Goal: Task Accomplishment & Management: Manage account settings

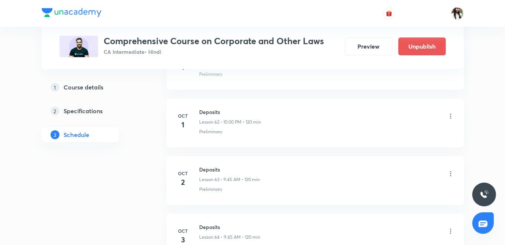
scroll to position [3915, 0]
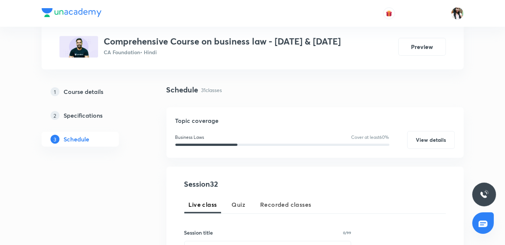
scroll to position [124, 0]
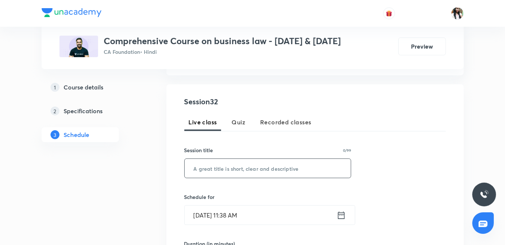
paste input "Soga last class"
type input "Soga last class"
click at [335, 212] on input "Oct 7, 2025, 11:38 AM" at bounding box center [261, 215] width 152 height 19
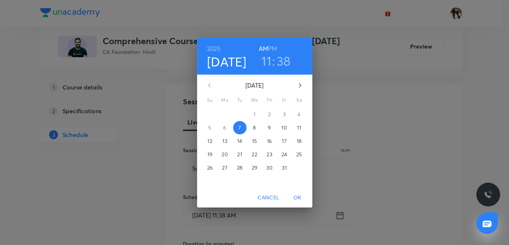
click at [273, 45] on h6 "PM" at bounding box center [272, 48] width 9 height 10
click at [264, 58] on h3 "11" at bounding box center [266, 61] width 10 height 16
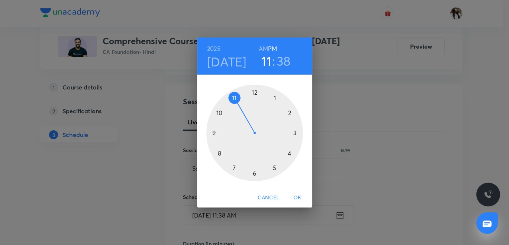
click at [254, 91] on div at bounding box center [254, 133] width 97 height 97
drag, startPoint x: 296, startPoint y: 132, endPoint x: 290, endPoint y: 144, distance: 13.1
click at [297, 132] on div at bounding box center [254, 133] width 97 height 97
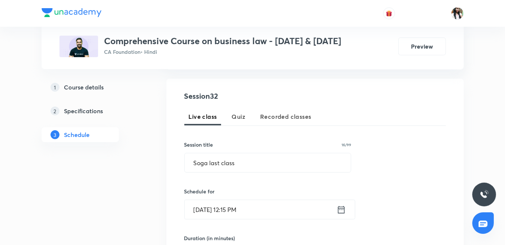
scroll to position [206, 0]
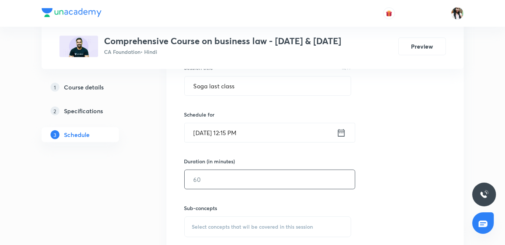
click at [235, 180] on input "text" at bounding box center [270, 179] width 170 height 19
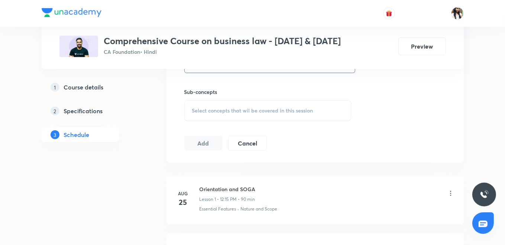
scroll to position [289, 0]
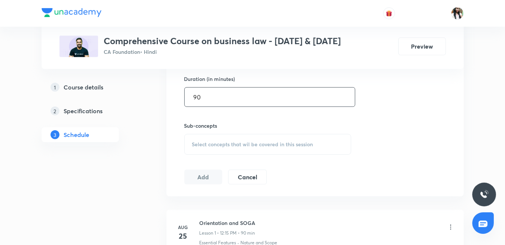
type input "90"
click at [267, 137] on div "Select concepts that wil be covered in this session" at bounding box center [267, 144] width 167 height 21
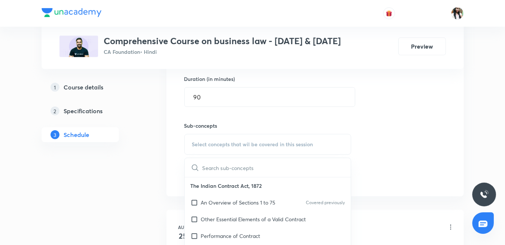
scroll to position [372, 0]
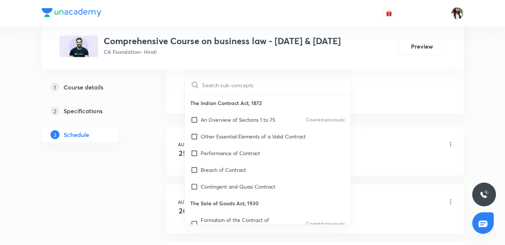
drag, startPoint x: 230, startPoint y: 213, endPoint x: 223, endPoint y: 208, distance: 8.9
click at [231, 213] on div "Formation of the Contract of Sale Covered previously" at bounding box center [268, 224] width 167 height 25
checkbox input "true"
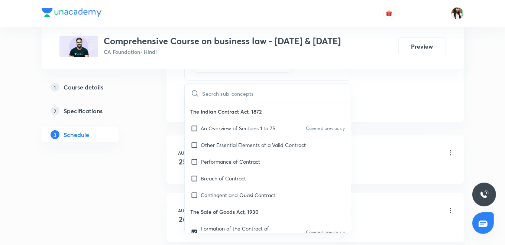
drag, startPoint x: 223, startPoint y: 208, endPoint x: 155, endPoint y: 161, distance: 82.9
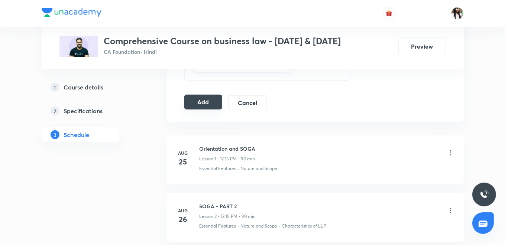
click at [209, 103] on button "Add" at bounding box center [203, 102] width 38 height 15
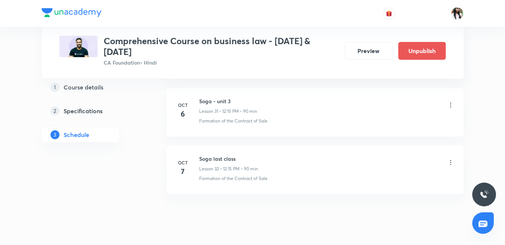
scroll to position [1915, 0]
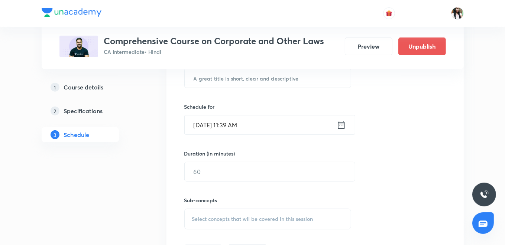
scroll to position [201, 0]
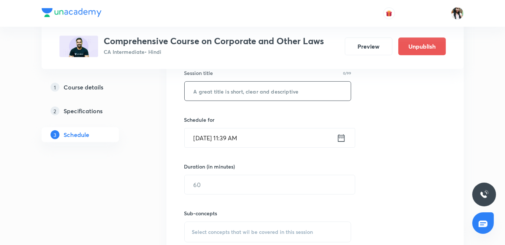
paste input "Share capital"
type input "Share capital"
click at [341, 137] on icon at bounding box center [341, 138] width 9 height 10
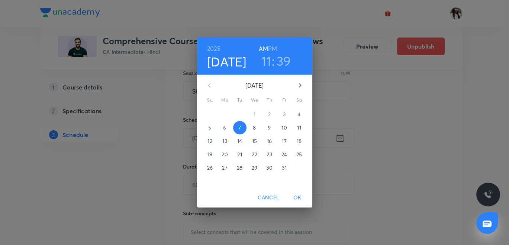
click at [257, 127] on span "8" at bounding box center [254, 127] width 13 height 7
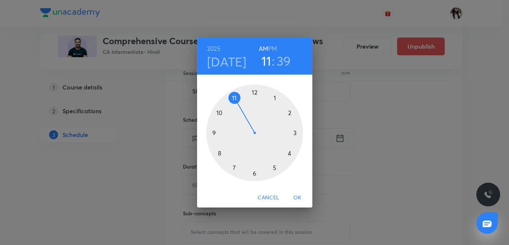
click at [215, 132] on div at bounding box center [254, 133] width 97 height 97
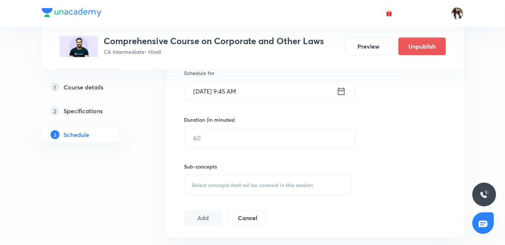
scroll to position [242, 0]
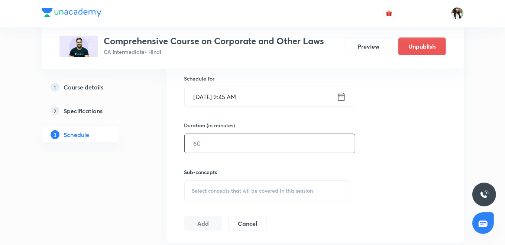
click at [216, 146] on input "text" at bounding box center [270, 143] width 170 height 19
type input "120"
click at [258, 192] on span "Select concepts that wil be covered in this session" at bounding box center [252, 191] width 121 height 6
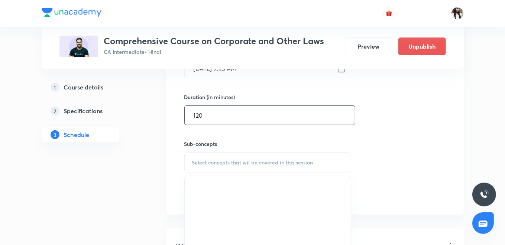
scroll to position [284, 0]
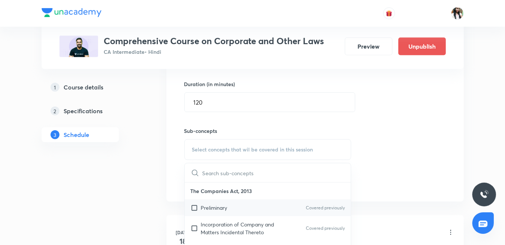
click at [239, 206] on div "Preliminary Covered previously" at bounding box center [268, 208] width 167 height 17
checkbox input "true"
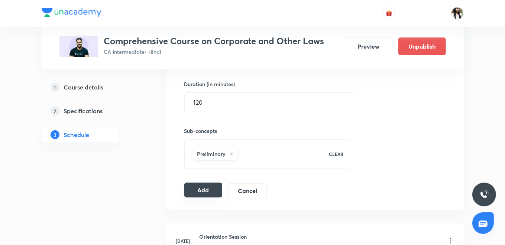
click at [202, 191] on button "Add" at bounding box center [203, 190] width 38 height 15
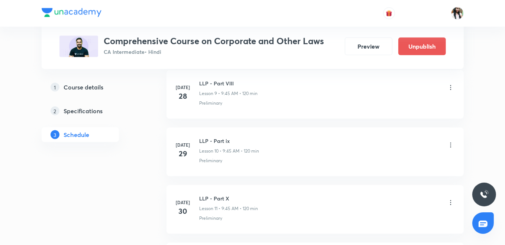
scroll to position [61, 0]
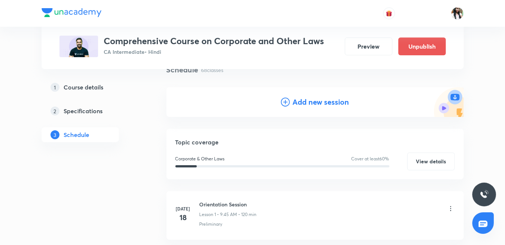
click at [321, 100] on h4 "Add new session" at bounding box center [321, 102] width 57 height 11
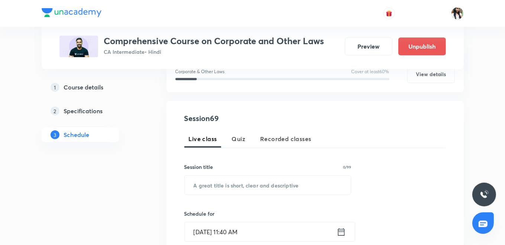
scroll to position [144, 0]
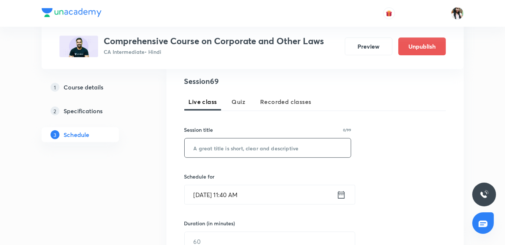
drag, startPoint x: 256, startPoint y: 159, endPoint x: 229, endPoint y: 148, distance: 28.7
paste input "Share capital"
type input "Share capital"
click at [339, 192] on icon at bounding box center [341, 194] width 7 height 7
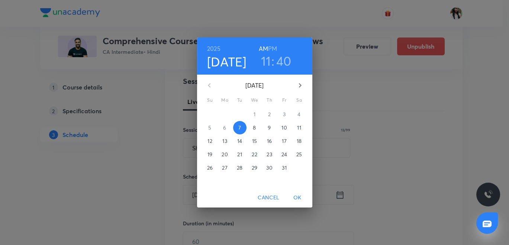
click at [269, 125] on p "9" at bounding box center [269, 127] width 3 height 7
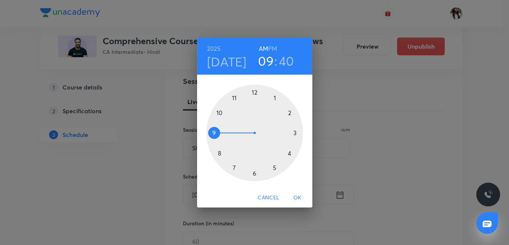
click at [213, 133] on div at bounding box center [254, 133] width 97 height 97
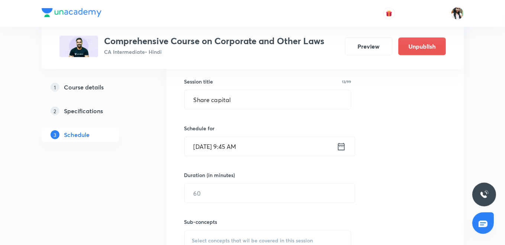
scroll to position [227, 0]
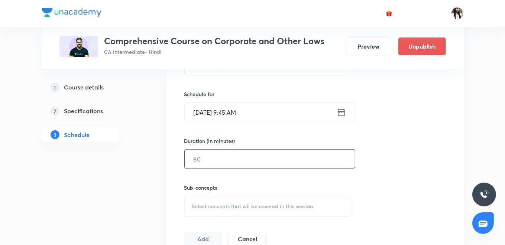
click at [236, 161] on input "text" at bounding box center [270, 159] width 170 height 19
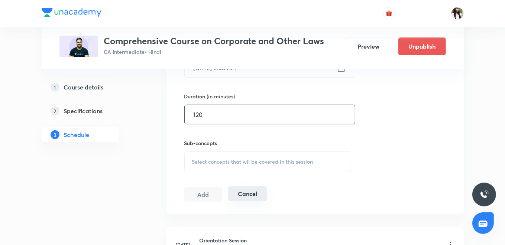
scroll to position [309, 0]
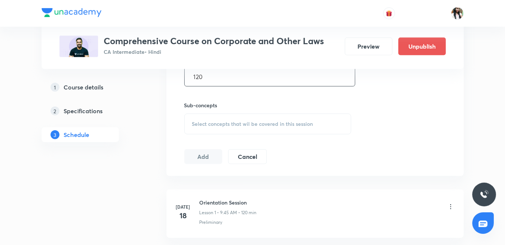
type input "120"
click at [238, 122] on span "Select concepts that wil be covered in this session" at bounding box center [252, 124] width 121 height 6
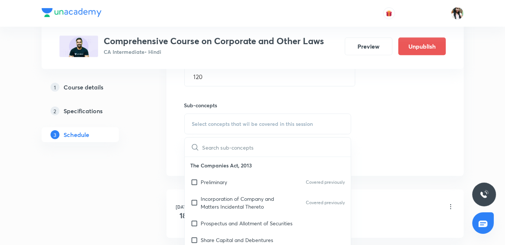
click at [221, 180] on p "Preliminary" at bounding box center [214, 182] width 26 height 8
checkbox input "true"
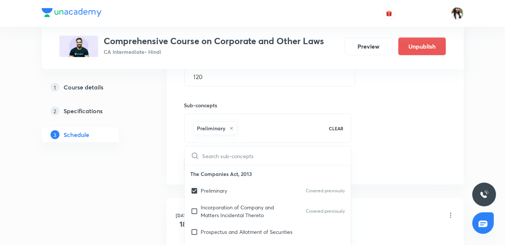
click at [168, 161] on div "Session 69 Live class Quiz Recorded classes Session title 13/99 Share capital ​…" at bounding box center [315, 42] width 297 height 286
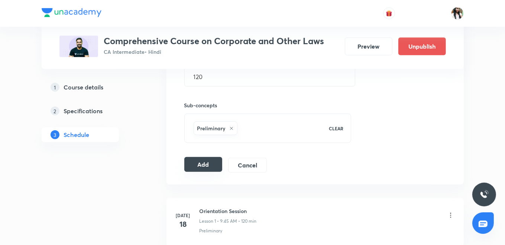
click at [201, 164] on button "Add" at bounding box center [203, 164] width 38 height 15
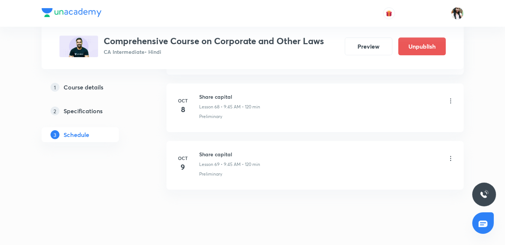
scroll to position [0, 0]
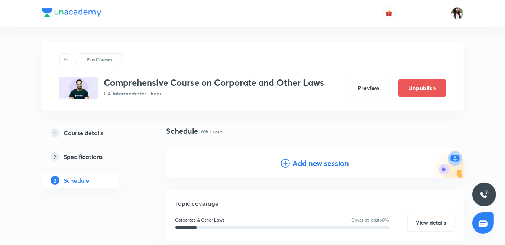
click at [311, 164] on h4 "Add new session" at bounding box center [321, 163] width 57 height 11
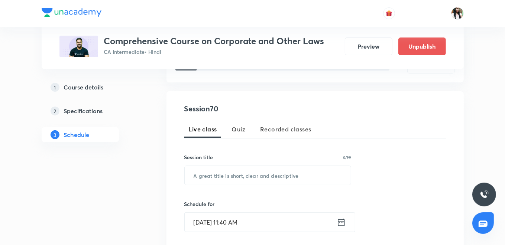
scroll to position [124, 0]
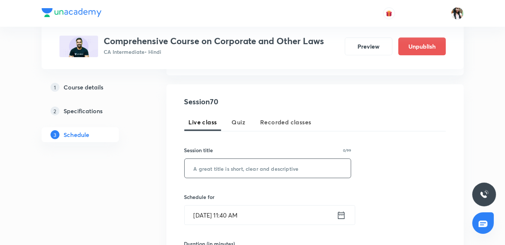
paste input "Share capital"
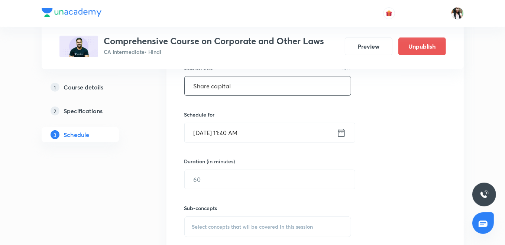
type input "Share capital"
click at [343, 132] on icon at bounding box center [341, 133] width 9 height 10
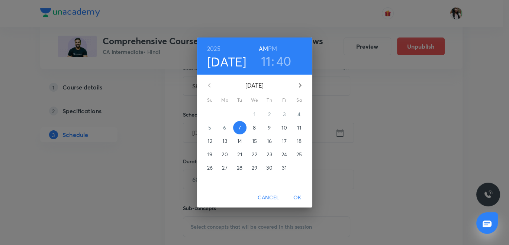
click at [283, 127] on p "10" at bounding box center [283, 127] width 5 height 7
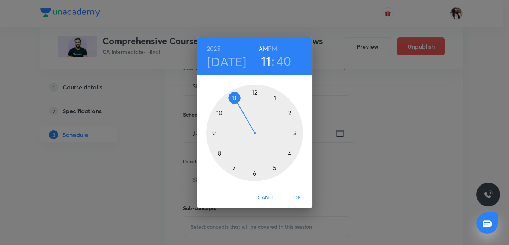
click at [215, 132] on div at bounding box center [254, 133] width 97 height 97
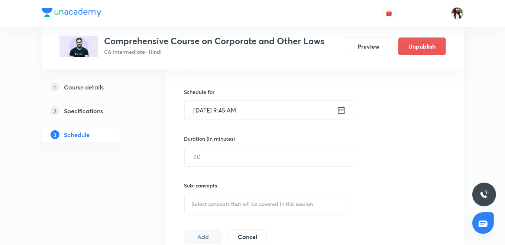
scroll to position [248, 0]
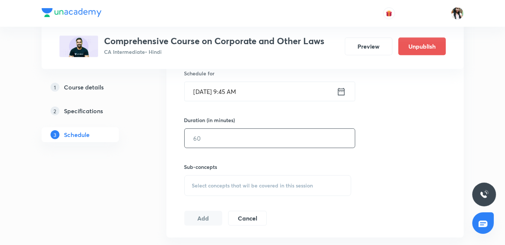
click at [233, 138] on input "text" at bounding box center [270, 138] width 170 height 19
type input "120"
click at [258, 186] on span "Select concepts that wil be covered in this session" at bounding box center [252, 186] width 121 height 6
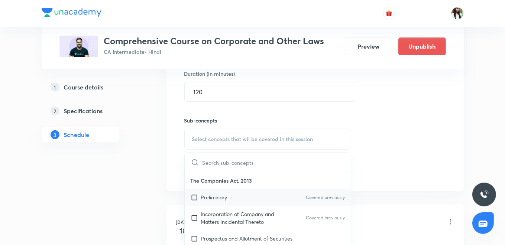
scroll to position [330, 0]
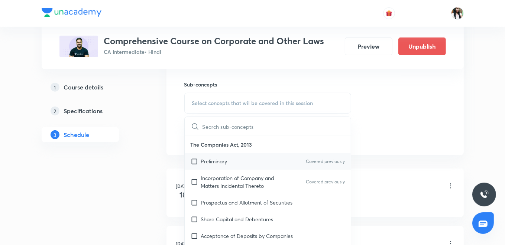
click at [242, 159] on div "Preliminary Covered previously" at bounding box center [268, 161] width 167 height 17
checkbox input "true"
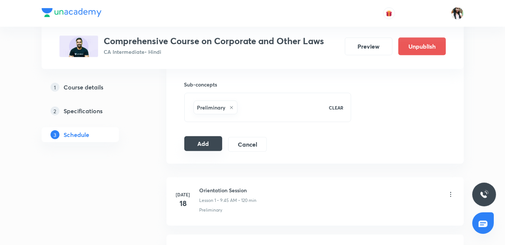
click at [199, 145] on button "Add" at bounding box center [203, 143] width 38 height 15
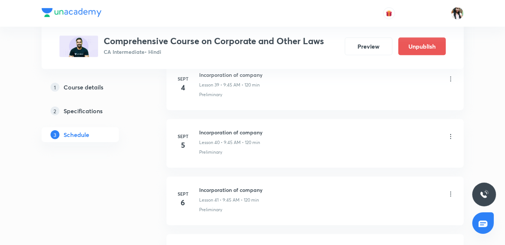
scroll to position [0, 0]
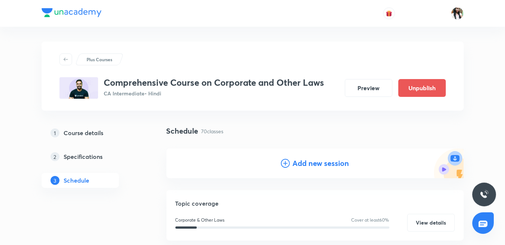
drag, startPoint x: 320, startPoint y: 163, endPoint x: 268, endPoint y: 91, distance: 88.2
click at [320, 163] on h4 "Add new session" at bounding box center [321, 163] width 57 height 11
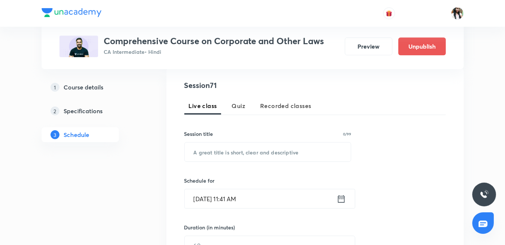
scroll to position [165, 0]
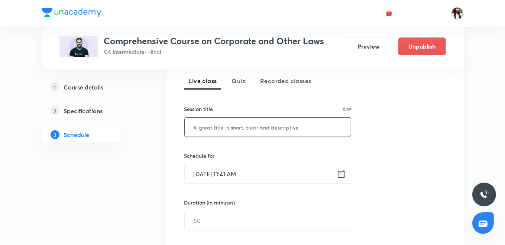
paste input "Share capital"
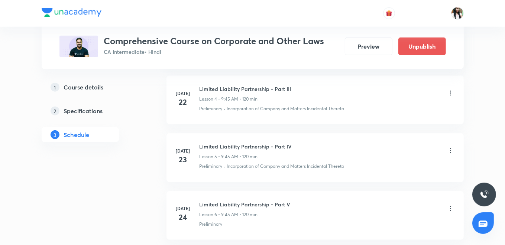
scroll to position [0, 0]
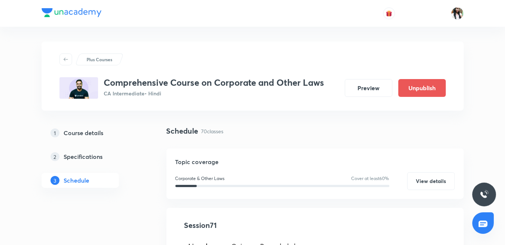
type input "Share capital"
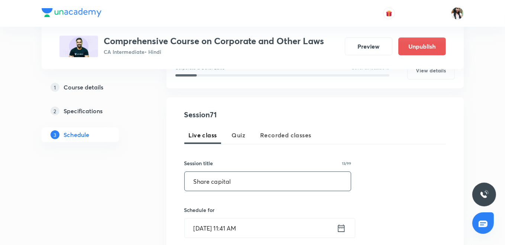
scroll to position [165, 0]
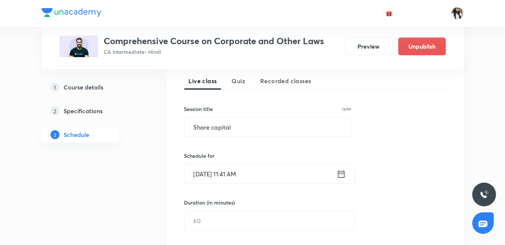
click at [341, 174] on icon at bounding box center [341, 174] width 9 height 10
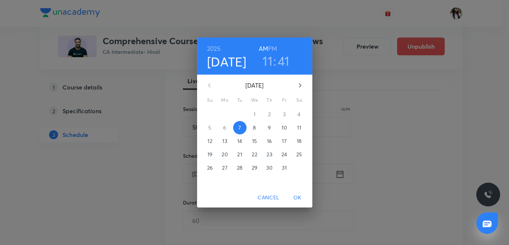
click at [301, 127] on span "11" at bounding box center [299, 127] width 13 height 7
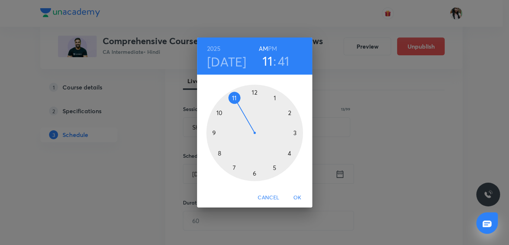
click at [214, 132] on div at bounding box center [254, 133] width 97 height 97
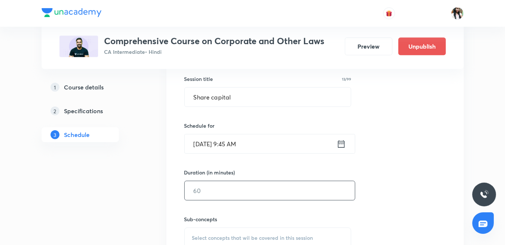
scroll to position [206, 0]
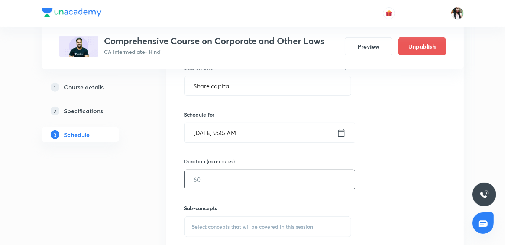
click at [242, 183] on input "text" at bounding box center [270, 179] width 170 height 19
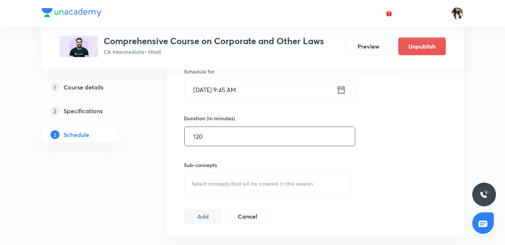
scroll to position [289, 0]
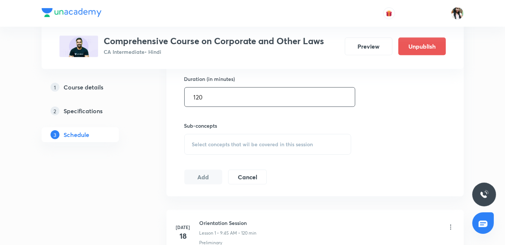
type input "120"
click at [229, 139] on div "Select concepts that wil be covered in this session" at bounding box center [267, 144] width 167 height 21
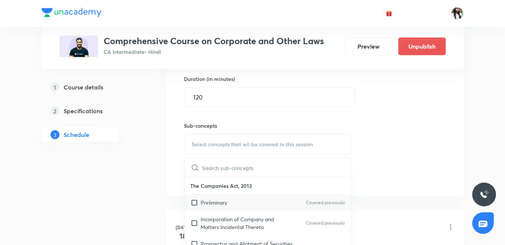
click at [222, 203] on p "Preliminary" at bounding box center [214, 203] width 26 height 8
checkbox input "true"
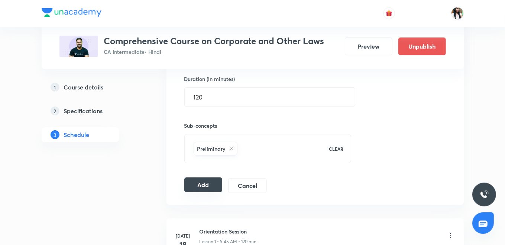
click at [203, 184] on button "Add" at bounding box center [203, 185] width 38 height 15
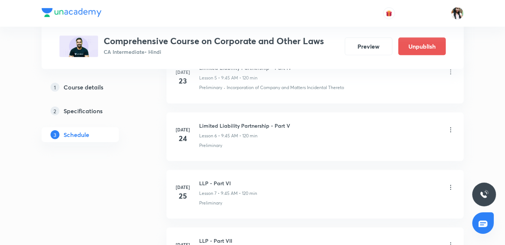
scroll to position [64, 0]
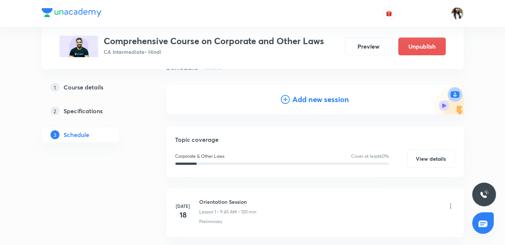
click at [307, 104] on h4 "Add new session" at bounding box center [321, 99] width 57 height 11
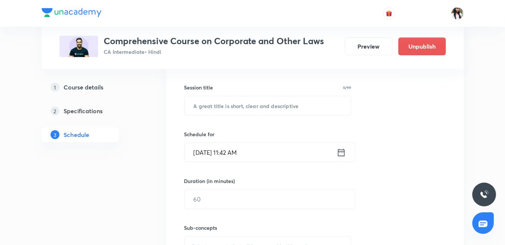
scroll to position [188, 0]
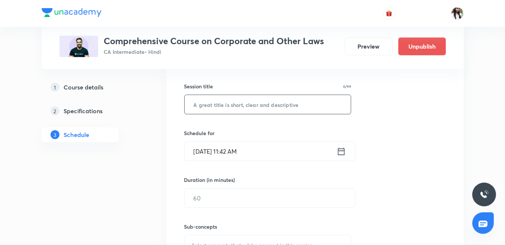
paste input "Share capital"
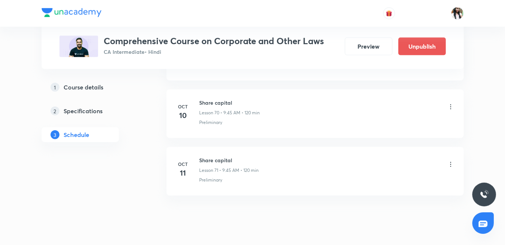
scroll to position [4390, 0]
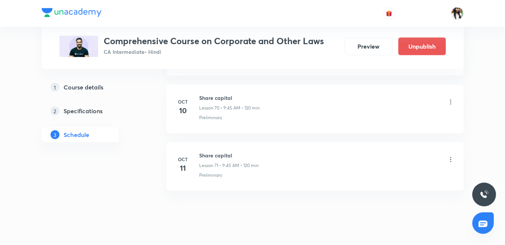
type input "Share capital"
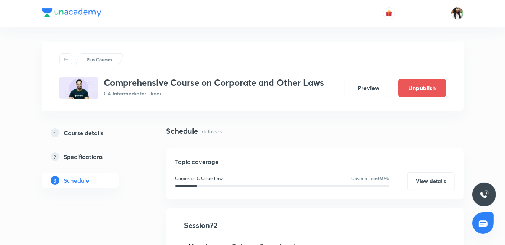
scroll to position [124, 0]
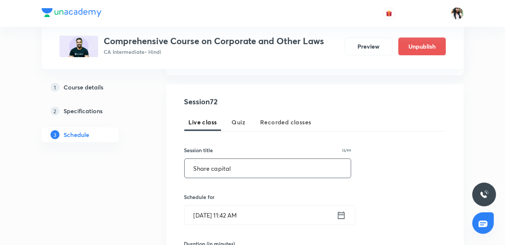
click at [340, 214] on icon at bounding box center [341, 215] width 9 height 10
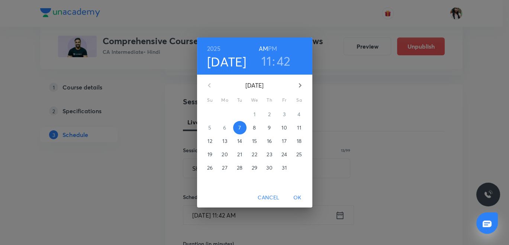
click at [211, 143] on p "12" at bounding box center [209, 141] width 4 height 7
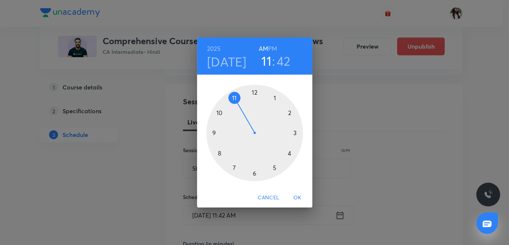
click at [213, 133] on div at bounding box center [254, 133] width 97 height 97
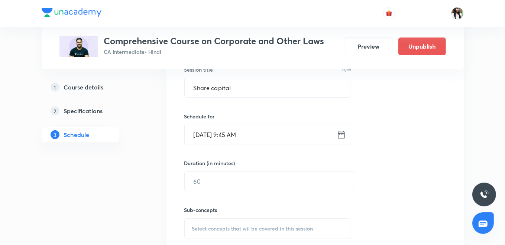
scroll to position [206, 0]
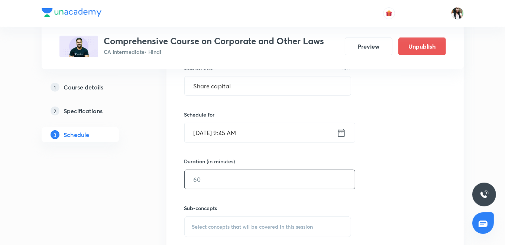
click at [242, 178] on input "text" at bounding box center [270, 179] width 170 height 19
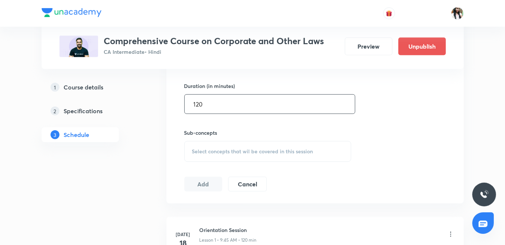
scroll to position [289, 0]
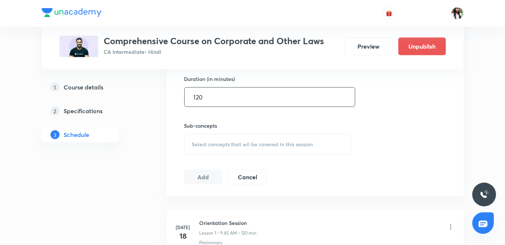
type input "120"
click at [221, 146] on span "Select concepts that wil be covered in this session" at bounding box center [252, 145] width 121 height 6
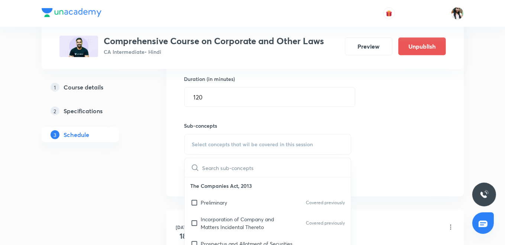
drag, startPoint x: 218, startPoint y: 199, endPoint x: 179, endPoint y: 180, distance: 43.4
click at [218, 199] on p "Preliminary" at bounding box center [214, 203] width 26 height 8
checkbox input "true"
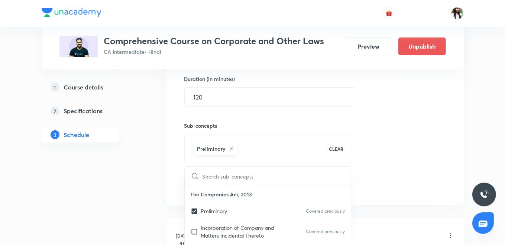
drag, startPoint x: 165, startPoint y: 176, endPoint x: 188, endPoint y: 181, distance: 23.9
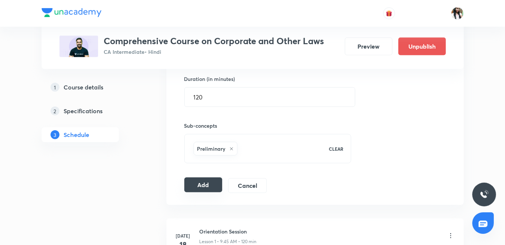
click at [195, 184] on button "Add" at bounding box center [203, 185] width 38 height 15
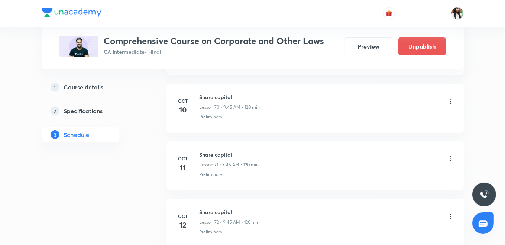
scroll to position [4202, 0]
click at [451, 156] on icon at bounding box center [450, 159] width 7 height 7
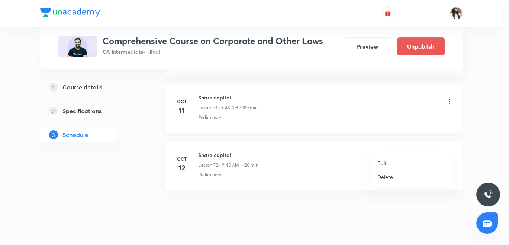
click at [385, 162] on p "Edit" at bounding box center [381, 163] width 9 height 8
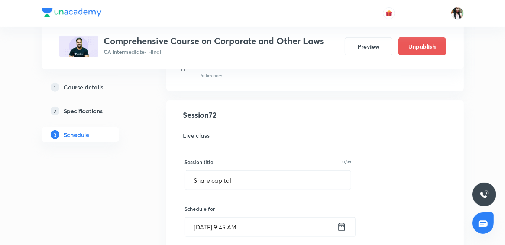
scroll to position [4243, 0]
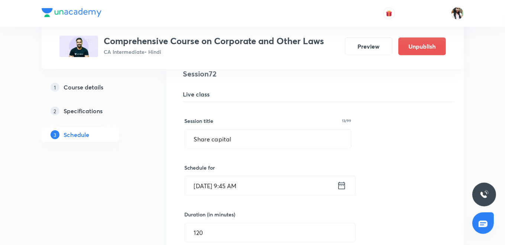
click at [340, 181] on icon at bounding box center [341, 186] width 9 height 10
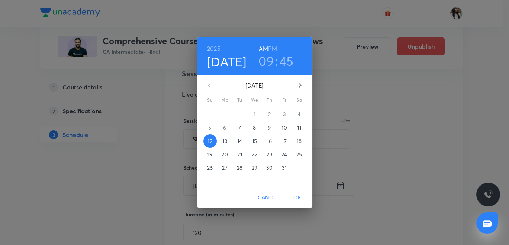
click at [225, 141] on p "13" at bounding box center [224, 141] width 4 height 7
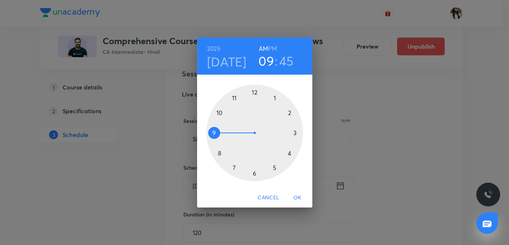
click at [297, 197] on span "OK" at bounding box center [297, 197] width 18 height 9
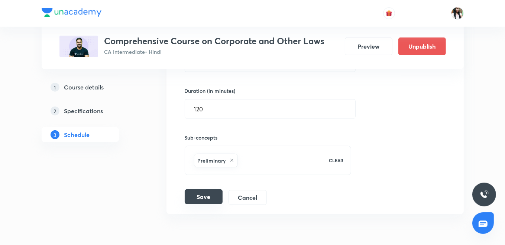
scroll to position [4390, 0]
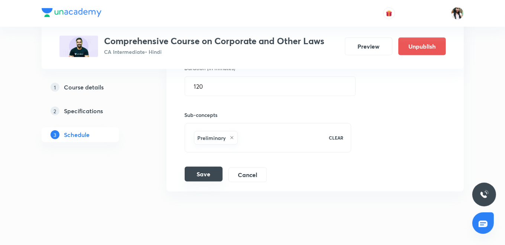
click at [208, 167] on button "Save" at bounding box center [204, 174] width 38 height 15
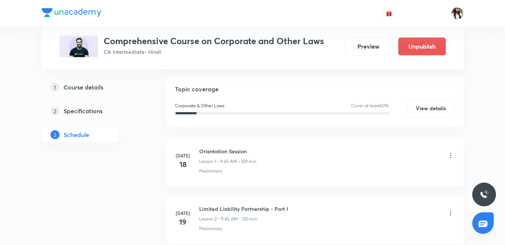
scroll to position [50, 0]
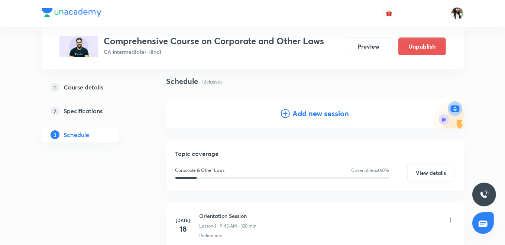
click at [330, 116] on h4 "Add new session" at bounding box center [321, 113] width 57 height 11
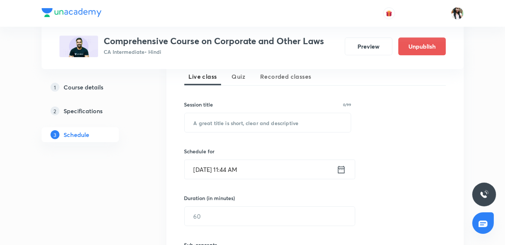
scroll to position [174, 0]
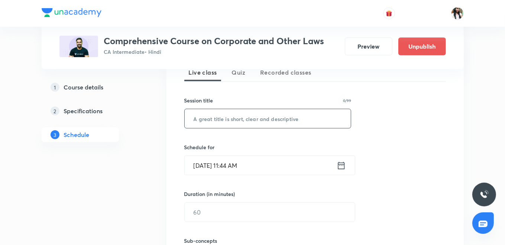
drag, startPoint x: 243, startPoint y: 108, endPoint x: 229, endPoint y: 119, distance: 17.8
paste input "Share capital"
type input "Share capital"
click at [340, 164] on icon at bounding box center [341, 166] width 9 height 10
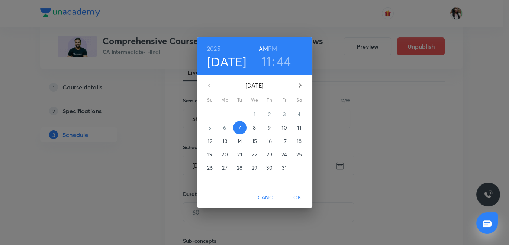
click at [239, 141] on p "14" at bounding box center [239, 141] width 5 height 7
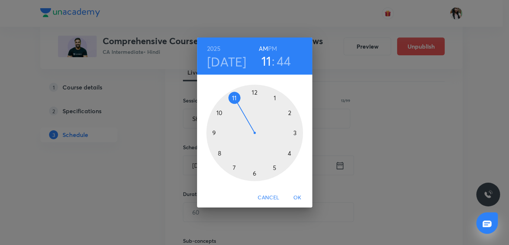
click at [213, 134] on div at bounding box center [254, 133] width 97 height 97
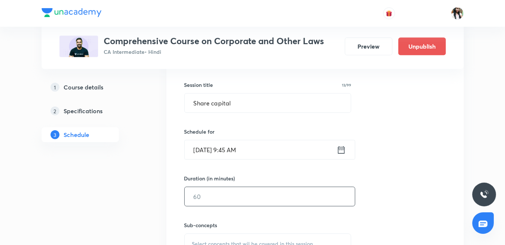
scroll to position [206, 0]
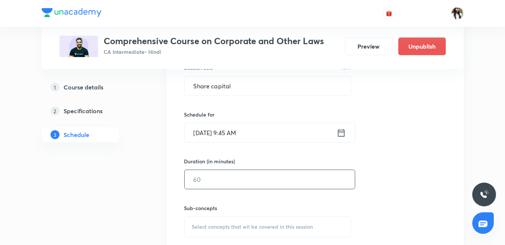
click at [247, 179] on input "text" at bounding box center [270, 179] width 170 height 19
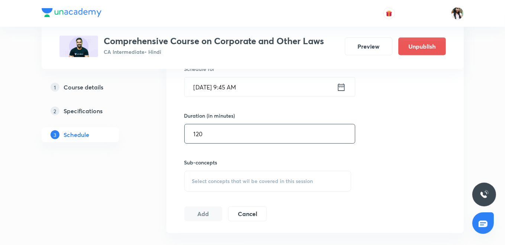
scroll to position [289, 0]
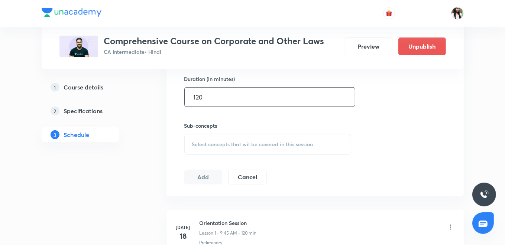
type input "120"
click at [271, 144] on span "Select concepts that wil be covered in this session" at bounding box center [252, 145] width 121 height 6
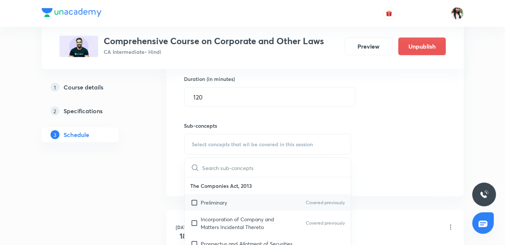
click at [232, 201] on div "Preliminary Covered previously" at bounding box center [268, 202] width 167 height 17
checkbox input "true"
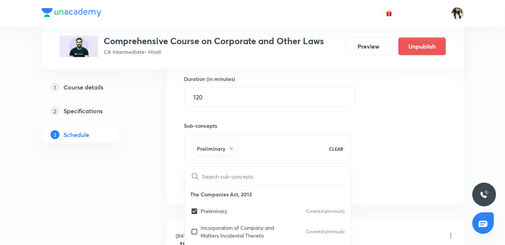
click at [167, 175] on div "Session 73 Live class Quiz Recorded classes Session title 13/99 Share capital ​…" at bounding box center [315, 62] width 297 height 286
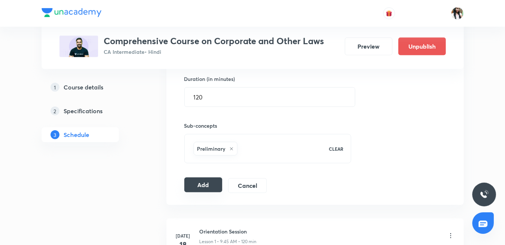
click at [200, 187] on button "Add" at bounding box center [203, 185] width 38 height 15
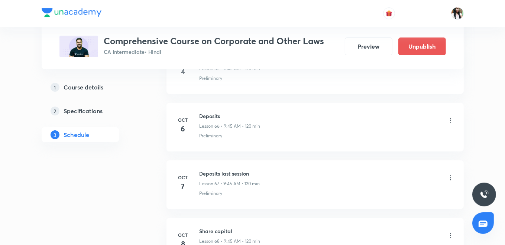
scroll to position [4259, 0]
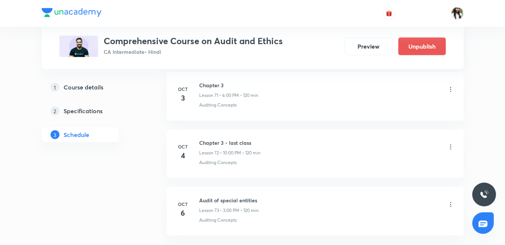
scroll to position [4734, 0]
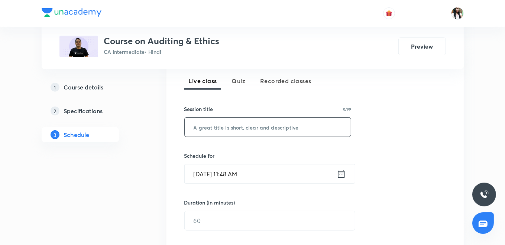
paste input "Standards on Auditing Part-12"
type input "Standards on Auditing Part-12"
click at [342, 173] on icon at bounding box center [341, 174] width 9 height 10
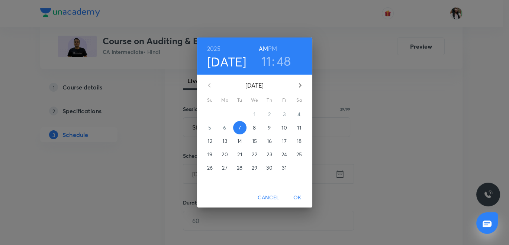
click at [273, 46] on h6 "PM" at bounding box center [272, 48] width 9 height 10
click at [264, 59] on h3 "11" at bounding box center [266, 61] width 10 height 16
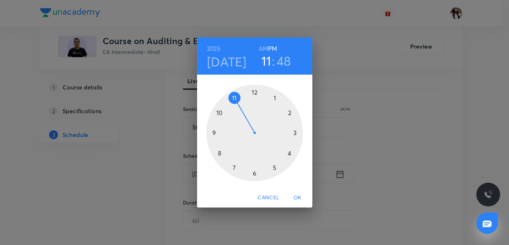
click at [290, 154] on div at bounding box center [254, 133] width 97 height 97
click at [255, 175] on div at bounding box center [254, 133] width 97 height 97
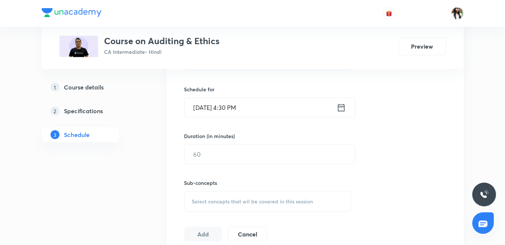
scroll to position [248, 0]
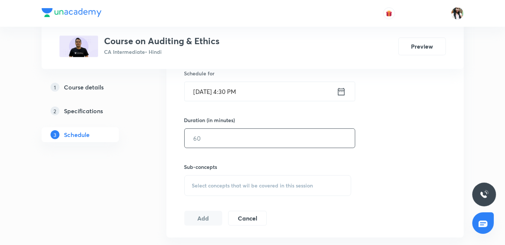
drag, startPoint x: 215, startPoint y: 142, endPoint x: 215, endPoint y: 138, distance: 4.1
click at [215, 141] on input "text" at bounding box center [270, 138] width 170 height 19
type input "120"
click at [239, 183] on span "Select concepts that wil be covered in this session" at bounding box center [252, 186] width 121 height 6
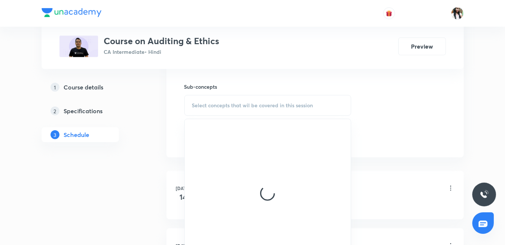
scroll to position [330, 0]
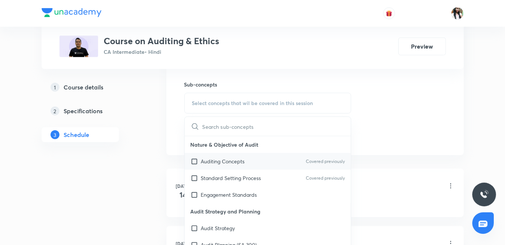
click at [219, 162] on p "Auditing Concepts" at bounding box center [223, 162] width 44 height 8
checkbox input "true"
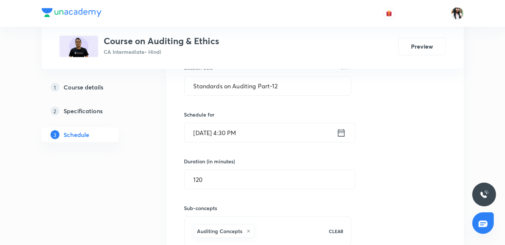
scroll to position [289, 0]
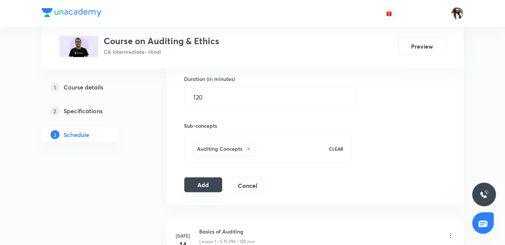
click at [206, 183] on button "Add" at bounding box center [203, 185] width 38 height 15
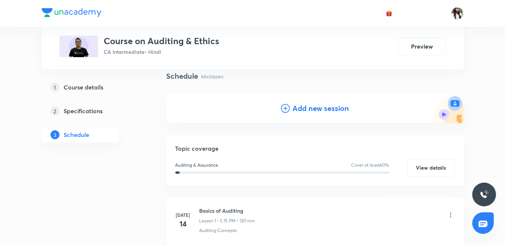
scroll to position [0, 0]
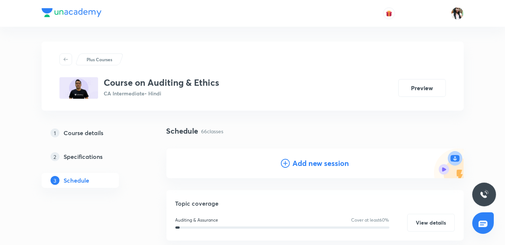
click at [303, 160] on h4 "Add new session" at bounding box center [321, 163] width 57 height 11
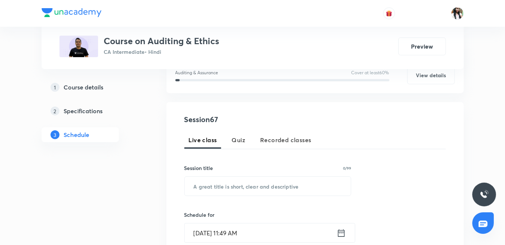
scroll to position [124, 0]
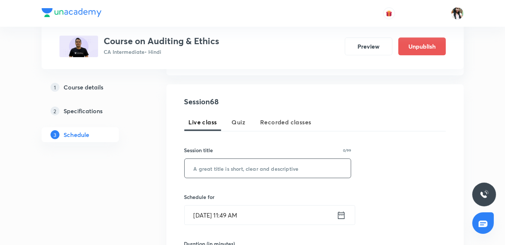
paste input "Standards on Auditing Part-13"
type input "Standards on Auditing Part-13"
click at [342, 215] on icon at bounding box center [341, 215] width 9 height 10
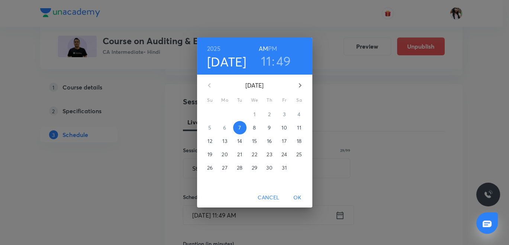
click at [255, 127] on p "8" at bounding box center [254, 127] width 3 height 7
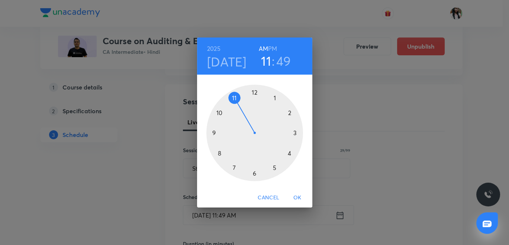
click at [273, 46] on h6 "PM" at bounding box center [272, 48] width 9 height 10
click at [288, 152] on div at bounding box center [254, 133] width 97 height 97
click at [253, 172] on div at bounding box center [254, 133] width 97 height 97
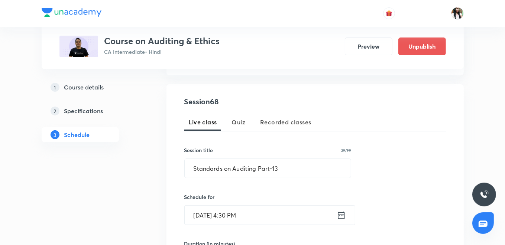
scroll to position [206, 0]
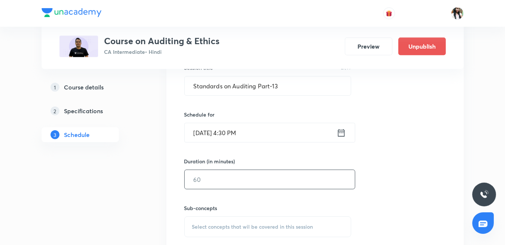
click at [248, 175] on input "text" at bounding box center [270, 179] width 170 height 19
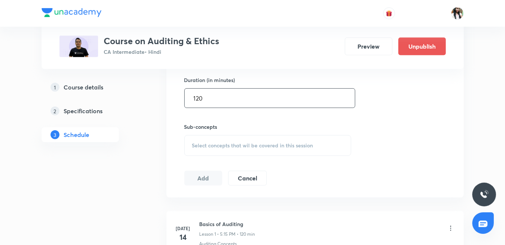
scroll to position [289, 0]
type input "120"
click at [230, 143] on span "Select concepts that wil be covered in this session" at bounding box center [252, 145] width 121 height 6
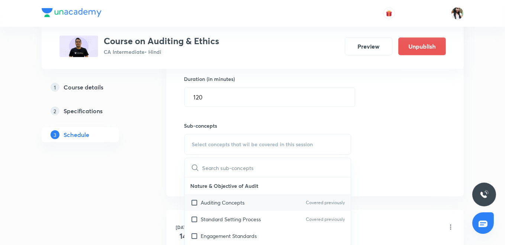
click at [216, 202] on p "Auditing Concepts" at bounding box center [223, 203] width 44 height 8
checkbox input "true"
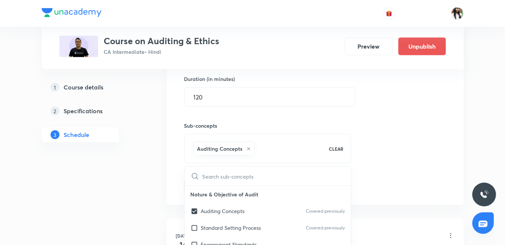
click at [169, 180] on div "Session 68 Live class Quiz Recorded classes Session title 29/99 Standards on Au…" at bounding box center [315, 62] width 297 height 286
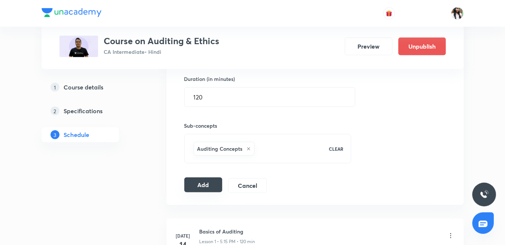
click at [200, 183] on button "Add" at bounding box center [203, 185] width 38 height 15
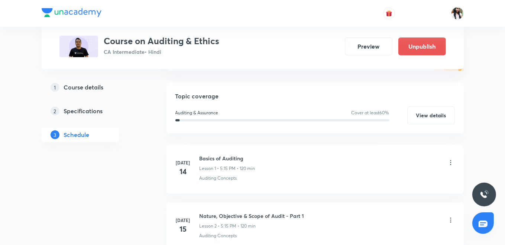
scroll to position [0, 0]
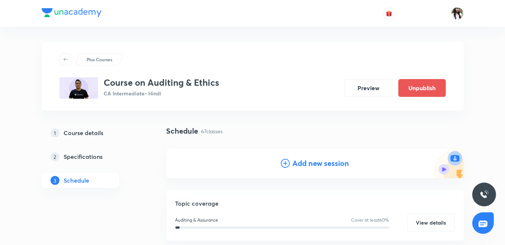
drag, startPoint x: 298, startPoint y: 162, endPoint x: 293, endPoint y: 152, distance: 11.0
click at [298, 162] on h4 "Add new session" at bounding box center [321, 163] width 57 height 11
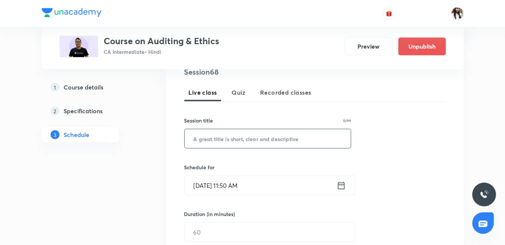
scroll to position [165, 0]
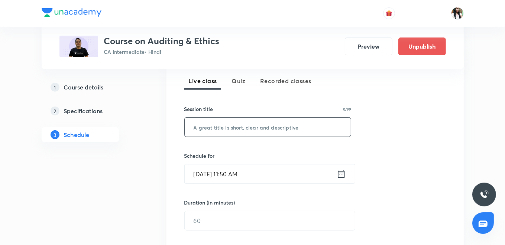
paste input "Standards on Auditing Part-14"
type input "Standards on Auditing Part-14"
click at [338, 171] on icon at bounding box center [341, 173] width 7 height 7
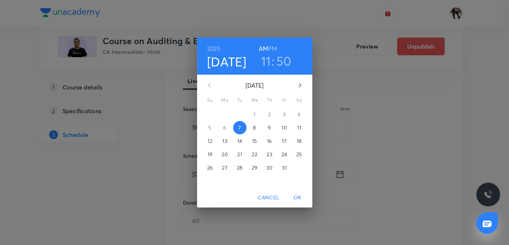
click at [271, 127] on p "9" at bounding box center [269, 127] width 3 height 7
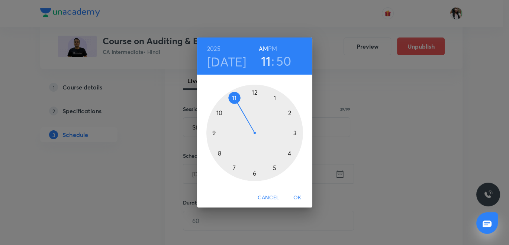
click at [272, 48] on h6 "PM" at bounding box center [272, 48] width 9 height 10
click at [292, 155] on div at bounding box center [254, 133] width 97 height 97
click at [253, 174] on div at bounding box center [254, 133] width 97 height 97
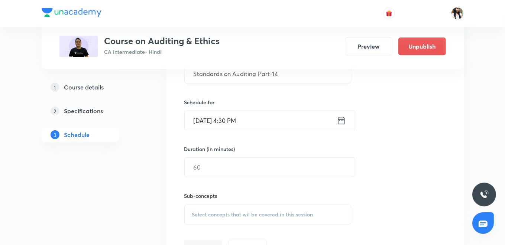
scroll to position [248, 0]
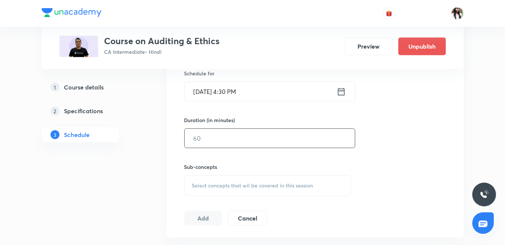
click at [233, 140] on input "text" at bounding box center [270, 138] width 170 height 19
type input "120"
drag, startPoint x: 229, startPoint y: 186, endPoint x: 249, endPoint y: 157, distance: 35.3
click at [229, 186] on span "Select concepts that wil be covered in this session" at bounding box center [252, 186] width 121 height 6
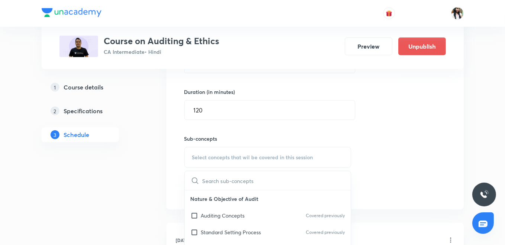
scroll to position [289, 0]
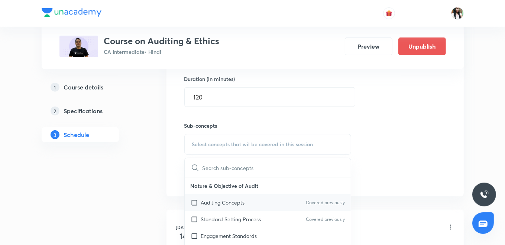
click at [229, 204] on p "Auditing Concepts" at bounding box center [223, 203] width 44 height 8
checkbox input "true"
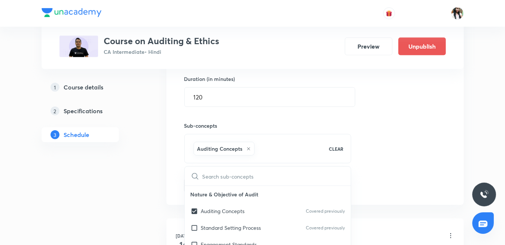
click at [170, 164] on div "Session 69 Live class Quiz Recorded classes Session title 29/99 Standards on Au…" at bounding box center [315, 62] width 297 height 286
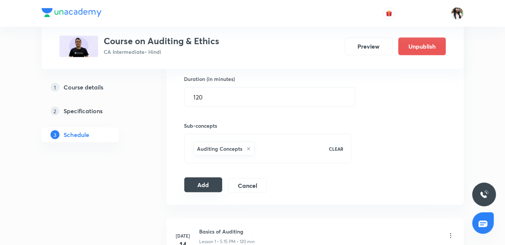
click at [207, 185] on button "Add" at bounding box center [203, 185] width 38 height 15
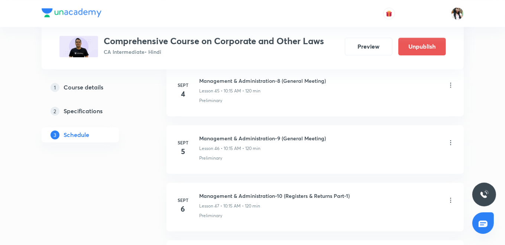
scroll to position [4447, 0]
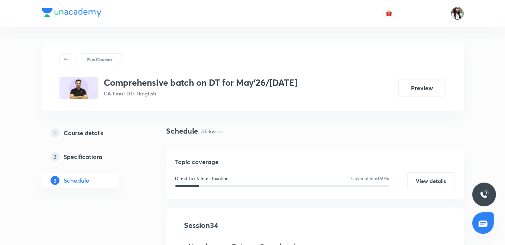
click at [453, 17] on img at bounding box center [457, 13] width 13 height 13
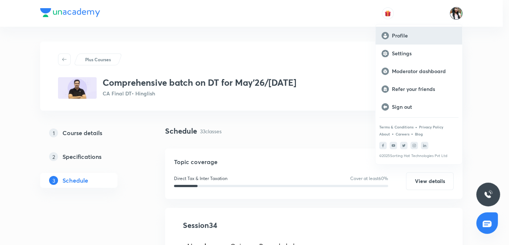
click at [398, 36] on p "Profile" at bounding box center [424, 35] width 64 height 7
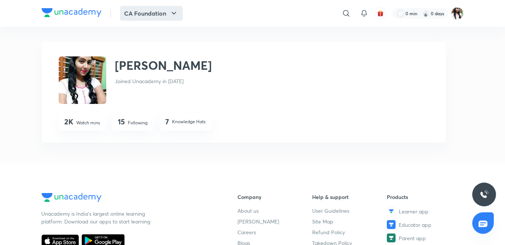
click at [134, 13] on button "CA Foundation" at bounding box center [151, 13] width 63 height 15
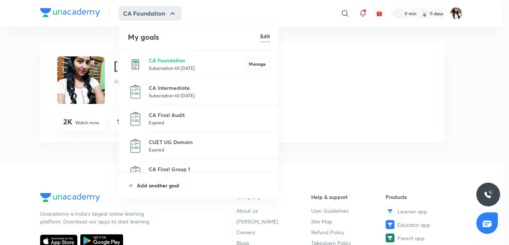
click at [165, 184] on p "Add another goal" at bounding box center [203, 186] width 133 height 8
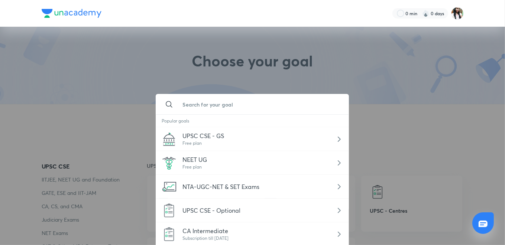
click at [201, 103] on input "text" at bounding box center [260, 104] width 167 height 20
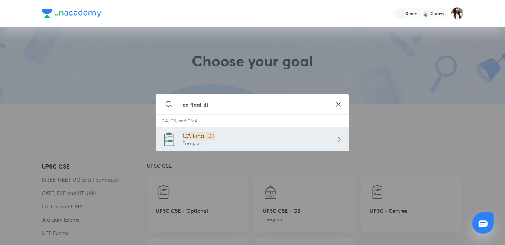
click at [201, 135] on span "CA Final DT" at bounding box center [199, 136] width 32 height 8
type input "CA Final DT"
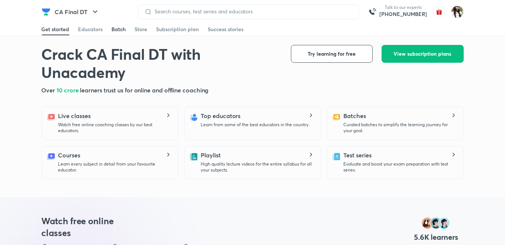
click at [120, 30] on div "Batch" at bounding box center [119, 29] width 14 height 7
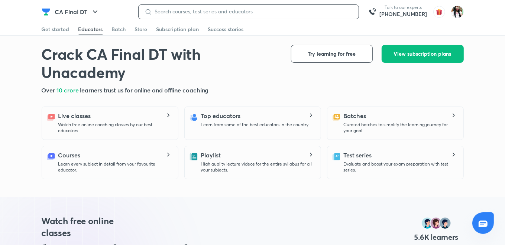
click at [254, 10] on input at bounding box center [252, 12] width 201 height 6
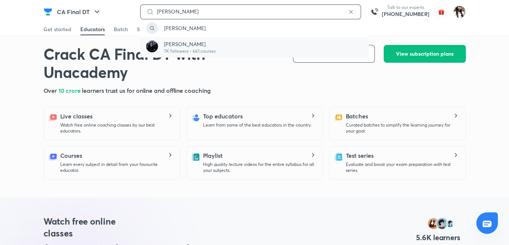
type input "Arvind tuli"
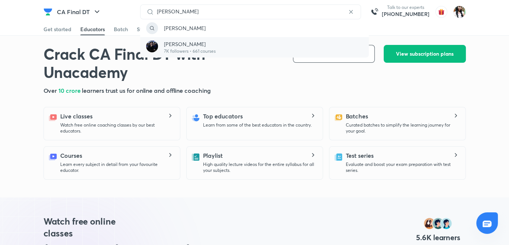
click at [193, 45] on p "Arvind Tuli" at bounding box center [190, 44] width 52 height 8
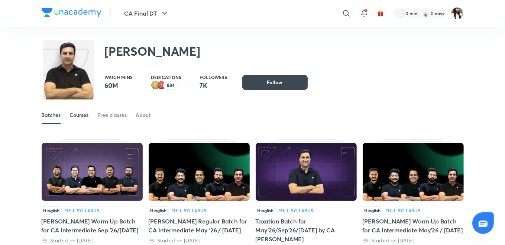
click at [79, 114] on div "Courses" at bounding box center [79, 115] width 19 height 7
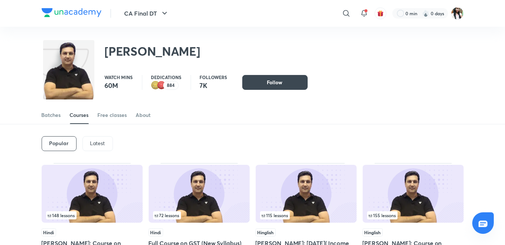
scroll to position [71, 0]
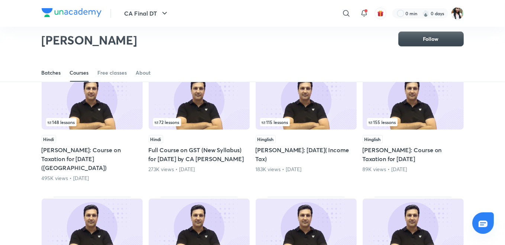
click at [54, 74] on div "Batches" at bounding box center [51, 72] width 19 height 7
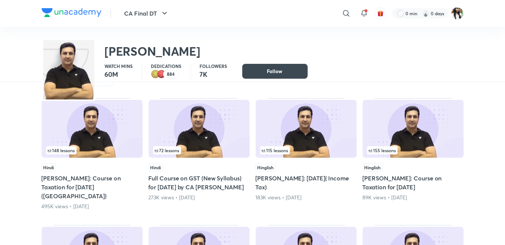
scroll to position [32, 0]
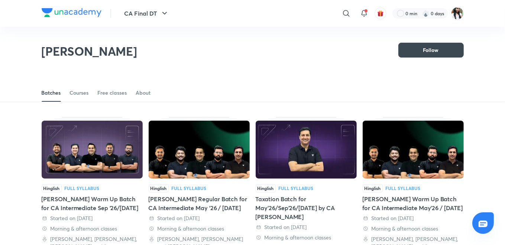
scroll to position [32, 0]
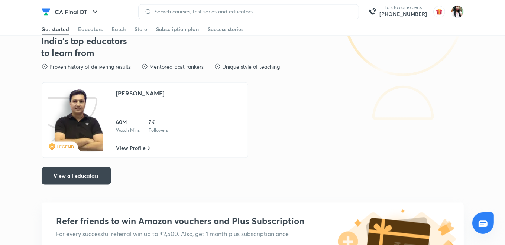
scroll to position [1115, 0]
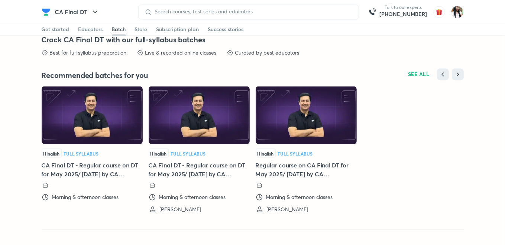
click at [112, 167] on h5 "CA Final DT - Regular course on DT for May 2025/ Nov 2025 by CA Arvind Tuli (4 …" at bounding box center [92, 170] width 101 height 18
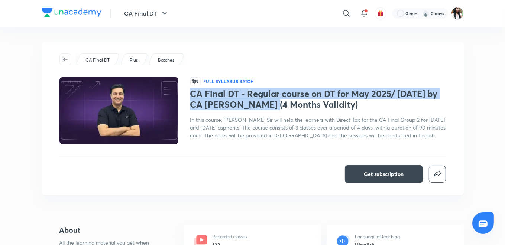
drag, startPoint x: 192, startPoint y: 94, endPoint x: 262, endPoint y: 102, distance: 71.1
click at [262, 102] on h1 "CA Final DT - Regular course on DT for May 2025/ Nov 2025 by CA Arvind Tuli (4 …" at bounding box center [318, 99] width 256 height 22
drag, startPoint x: 262, startPoint y: 103, endPoint x: 246, endPoint y: 102, distance: 16.0
copy h1 "CA Final DT - Regular course on DT for May 2025/ Nov 2025 by CA Arvind Tuli"
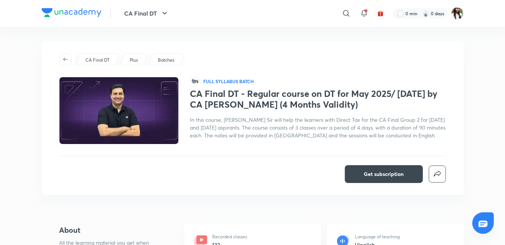
click at [266, 132] on span "In this course, Arvind Tulli Sir will help the learners with Direct Tax for the…" at bounding box center [318, 127] width 256 height 23
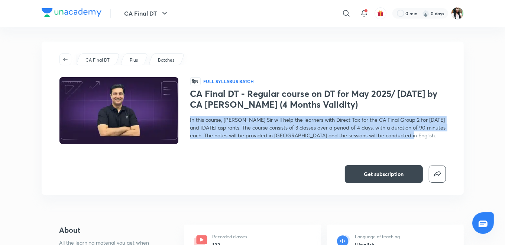
drag, startPoint x: 190, startPoint y: 119, endPoint x: 406, endPoint y: 137, distance: 216.3
click at [406, 137] on div "In this course, Arvind Tulli Sir will help the learners with Direct Tax for the…" at bounding box center [318, 127] width 256 height 23
copy span "In this course, Arvind Tulli Sir will help the learners with Direct Tax for the…"
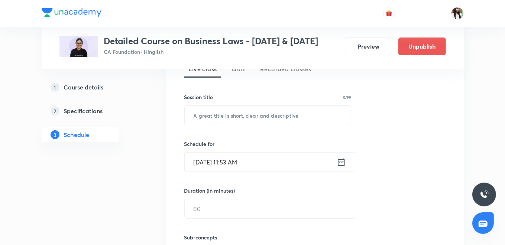
scroll to position [177, 0]
click at [268, 125] on input "text" at bounding box center [268, 115] width 167 height 19
paste input "SOGA | Unit-3 | Part-1"
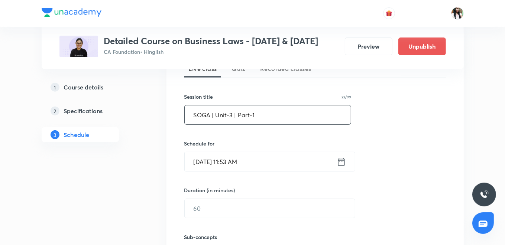
type input "SOGA | Unit-3 | Part-1"
click at [339, 167] on icon at bounding box center [341, 162] width 9 height 10
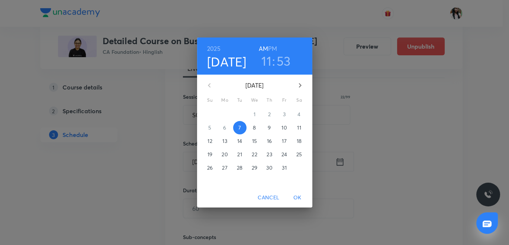
click at [252, 127] on span "8" at bounding box center [254, 127] width 13 height 7
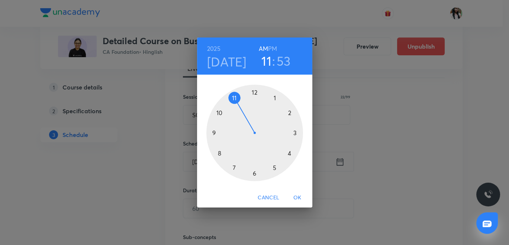
click at [274, 48] on h6 "PM" at bounding box center [272, 48] width 9 height 10
click at [254, 91] on div at bounding box center [254, 133] width 97 height 97
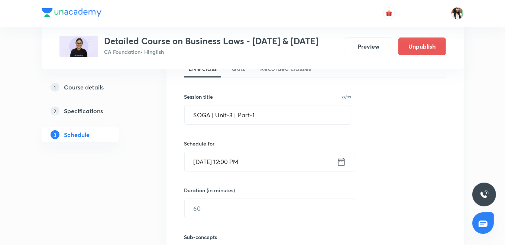
scroll to position [219, 0]
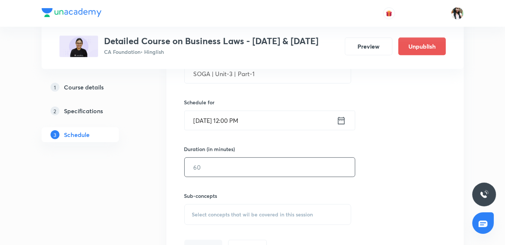
click at [237, 175] on input "text" at bounding box center [270, 167] width 170 height 19
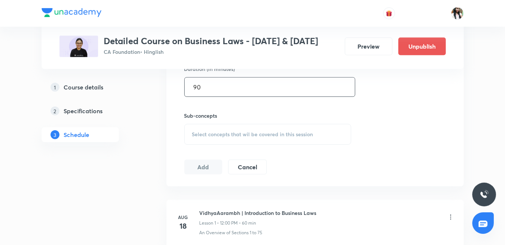
scroll to position [301, 0]
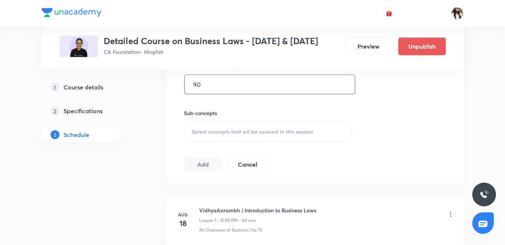
type input "90"
click at [226, 135] on span "Select concepts that wil be covered in this session" at bounding box center [252, 132] width 121 height 6
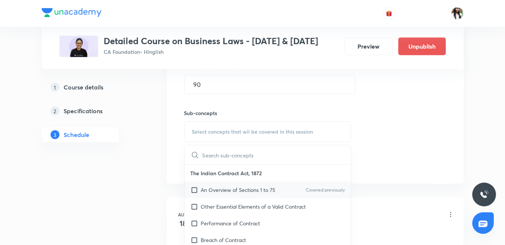
click at [233, 194] on p "An Overview of Sections 1 to 75" at bounding box center [238, 190] width 75 height 8
checkbox input "true"
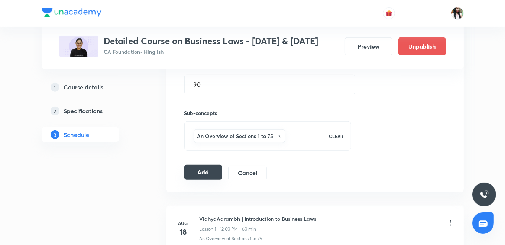
click at [196, 180] on button "Add" at bounding box center [203, 172] width 38 height 15
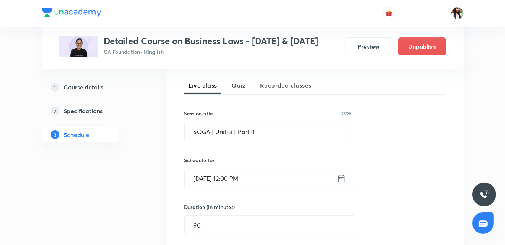
scroll to position [136, 0]
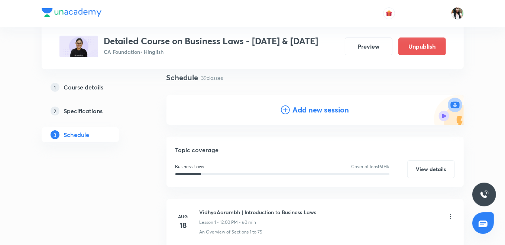
click at [287, 114] on icon at bounding box center [285, 110] width 9 height 9
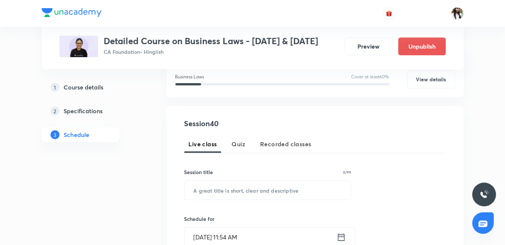
scroll to position [177, 0]
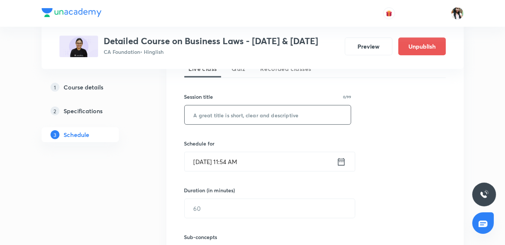
paste input "SOGA | Unit-3 | Part-2"
type input "SOGA | Unit-3 | Part-2"
click at [341, 167] on icon at bounding box center [341, 162] width 9 height 10
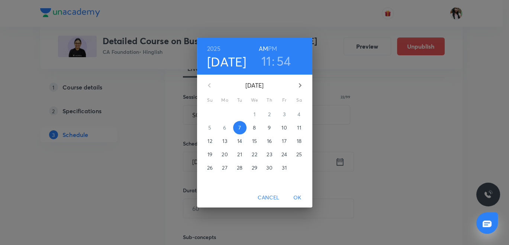
click at [269, 128] on p "9" at bounding box center [269, 127] width 3 height 7
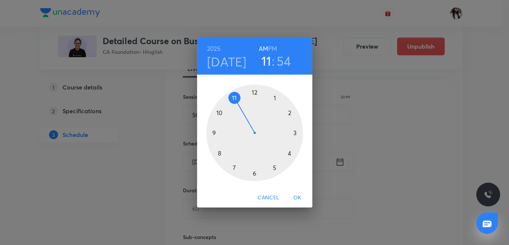
click at [272, 47] on h6 "PM" at bounding box center [272, 48] width 9 height 10
click at [254, 94] on div at bounding box center [254, 133] width 97 height 97
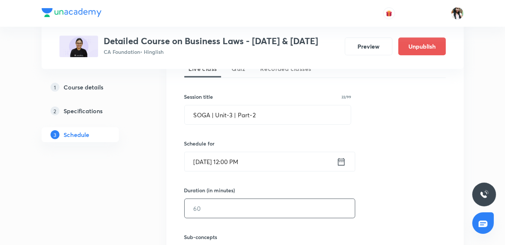
drag, startPoint x: 220, startPoint y: 218, endPoint x: 215, endPoint y: 211, distance: 8.0
click at [219, 218] on input "text" at bounding box center [270, 208] width 170 height 19
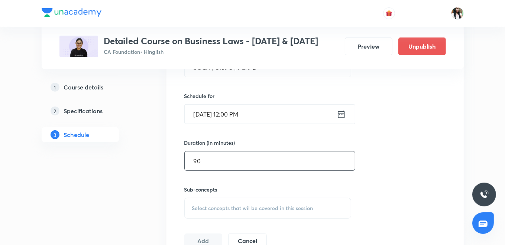
scroll to position [301, 0]
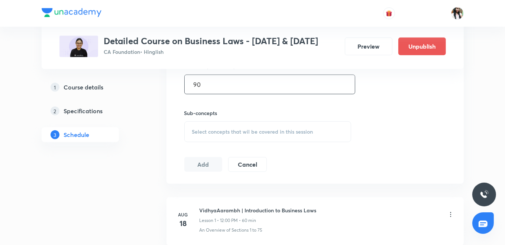
type input "90"
click at [212, 135] on span "Select concepts that wil be covered in this session" at bounding box center [252, 132] width 121 height 6
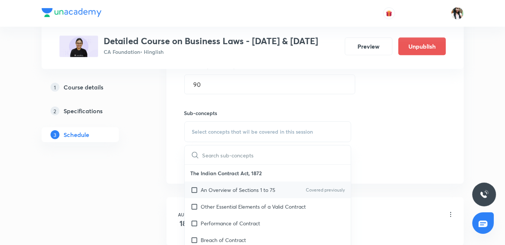
click at [216, 194] on p "An Overview of Sections 1 to 75" at bounding box center [238, 190] width 75 height 8
checkbox input "true"
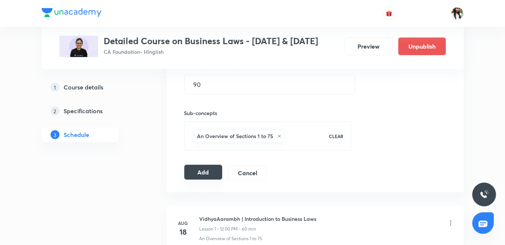
click at [190, 180] on button "Add" at bounding box center [203, 172] width 38 height 15
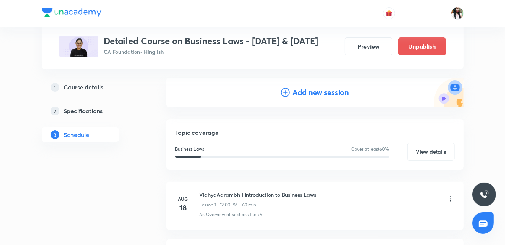
scroll to position [12, 0]
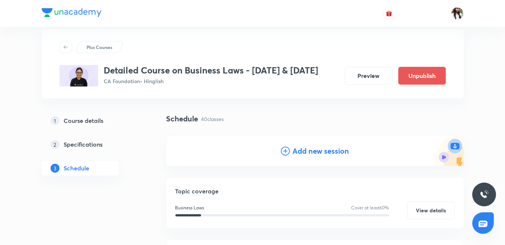
drag, startPoint x: 288, startPoint y: 162, endPoint x: 282, endPoint y: 144, distance: 19.6
click at [288, 156] on icon at bounding box center [285, 151] width 9 height 9
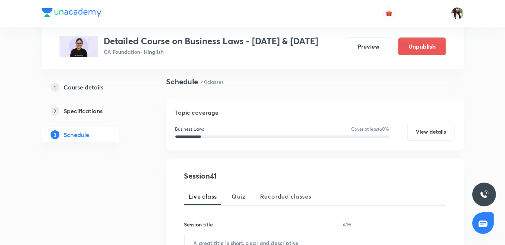
scroll to position [95, 0]
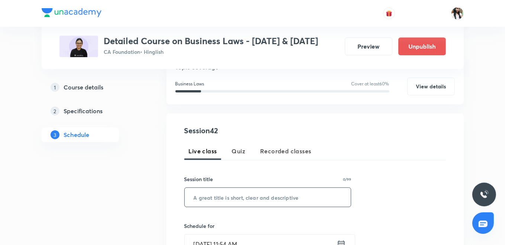
paste input "SOGA | Unit-3 | Part-3"
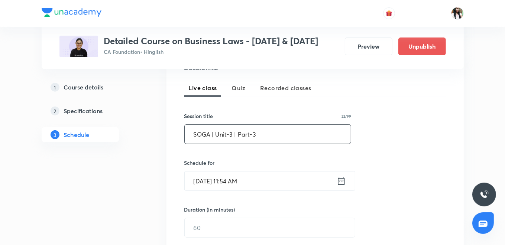
scroll to position [219, 0]
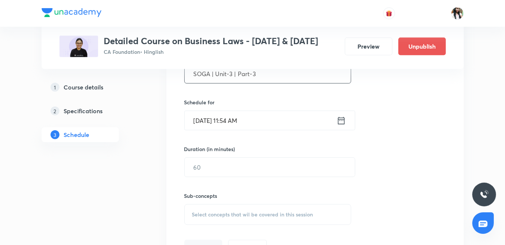
type input "SOGA | Unit-3 | Part-3"
click at [344, 124] on icon at bounding box center [341, 120] width 7 height 7
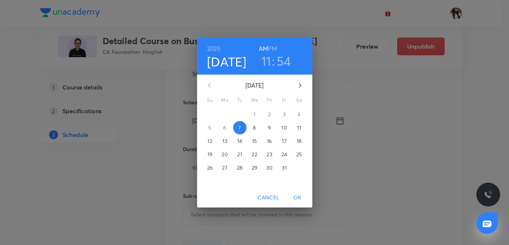
click at [288, 130] on span "10" at bounding box center [284, 127] width 13 height 7
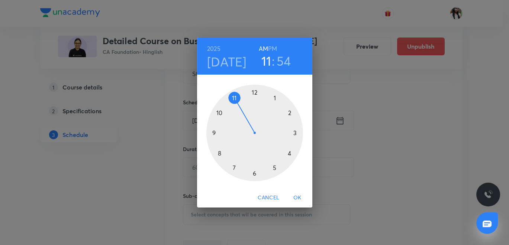
click at [277, 47] on div "2025 Oct 10 11 : 54 AM PM" at bounding box center [254, 55] width 103 height 25
click at [274, 46] on h6 "PM" at bounding box center [272, 48] width 9 height 10
click at [253, 94] on div at bounding box center [254, 133] width 97 height 97
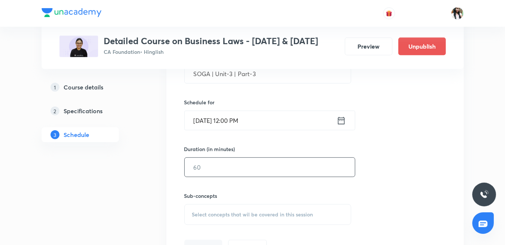
click at [241, 177] on input "text" at bounding box center [270, 167] width 170 height 19
click at [197, 172] on input "90" at bounding box center [270, 167] width 170 height 19
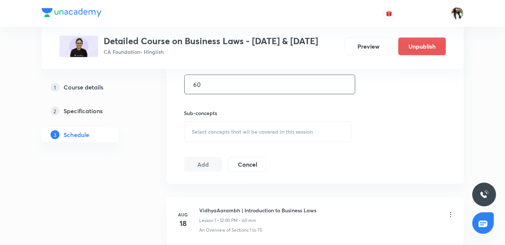
type input "60"
click at [210, 135] on span "Select concepts that wil be covered in this session" at bounding box center [252, 132] width 121 height 6
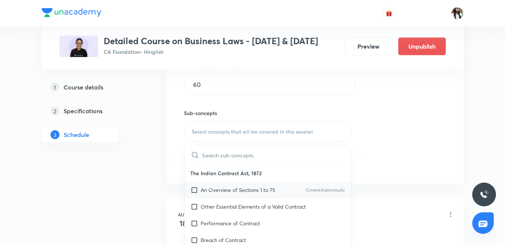
click at [217, 194] on p "An Overview of Sections 1 to 75" at bounding box center [238, 190] width 75 height 8
checkbox input "true"
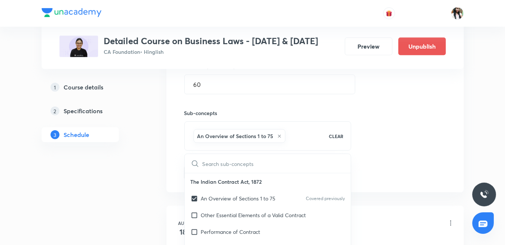
drag, startPoint x: 158, startPoint y: 170, endPoint x: 162, endPoint y: 170, distance: 4.1
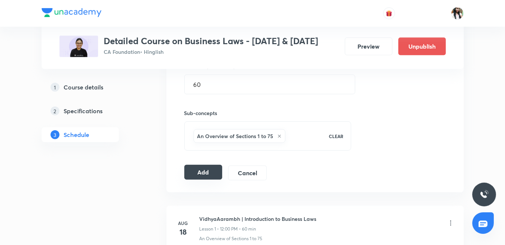
click at [197, 179] on button "Add" at bounding box center [203, 172] width 38 height 15
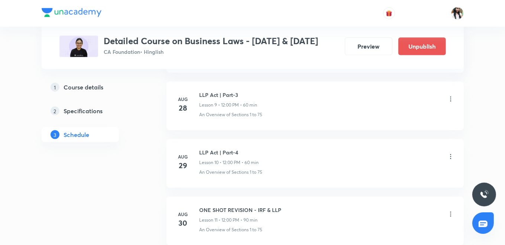
scroll to position [0, 0]
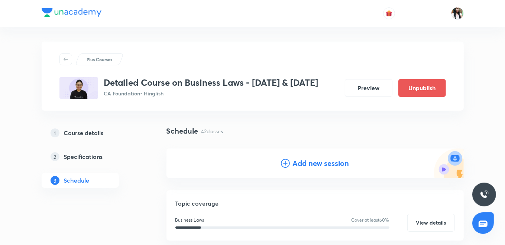
click at [325, 169] on h4 "Add new session" at bounding box center [321, 163] width 57 height 11
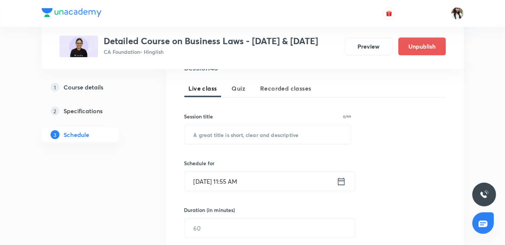
scroll to position [165, 0]
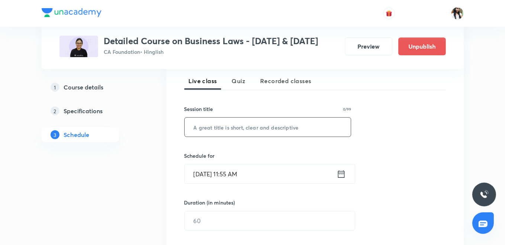
paste input "SOGA | Unit-3 | Part-4"
type input "SOGA | Unit-3 | Part-4"
click at [341, 178] on icon at bounding box center [341, 173] width 7 height 7
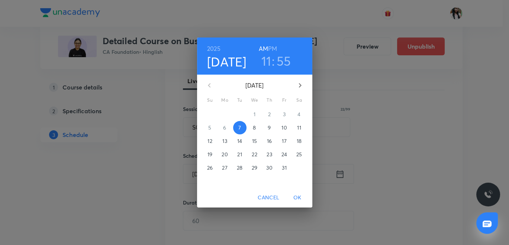
click at [297, 129] on p "11" at bounding box center [299, 127] width 4 height 7
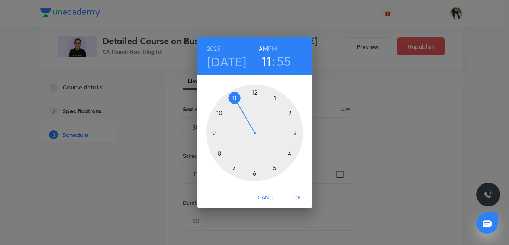
drag, startPoint x: 272, startPoint y: 49, endPoint x: 266, endPoint y: 74, distance: 25.5
click at [272, 49] on h6 "PM" at bounding box center [272, 48] width 9 height 10
click at [254, 91] on div at bounding box center [254, 133] width 97 height 97
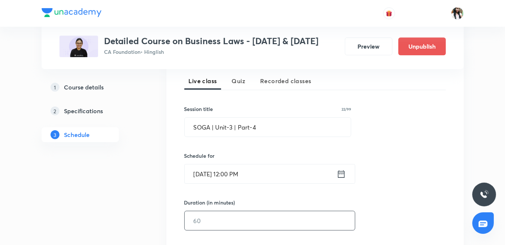
drag, startPoint x: 249, startPoint y: 230, endPoint x: 253, endPoint y: 221, distance: 9.8
click at [251, 230] on input "text" at bounding box center [270, 221] width 170 height 19
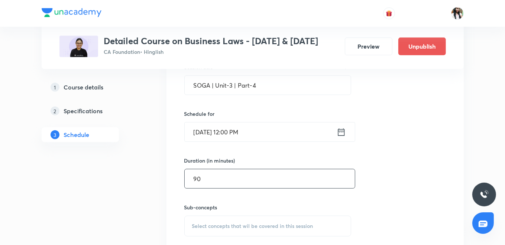
scroll to position [248, 0]
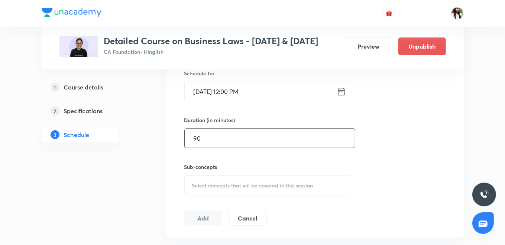
type input "90"
click at [248, 196] on div "Select concepts that wil be covered in this session" at bounding box center [267, 185] width 167 height 21
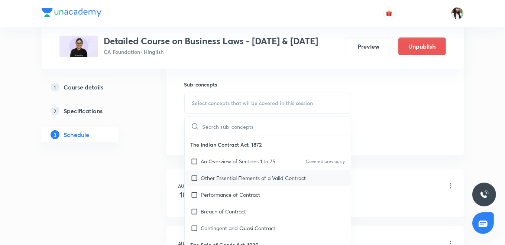
scroll to position [330, 0]
drag, startPoint x: 225, startPoint y: 167, endPoint x: 193, endPoint y: 157, distance: 33.8
click at [225, 165] on p "An Overview of Sections 1 to 75" at bounding box center [238, 162] width 75 height 8
checkbox input "true"
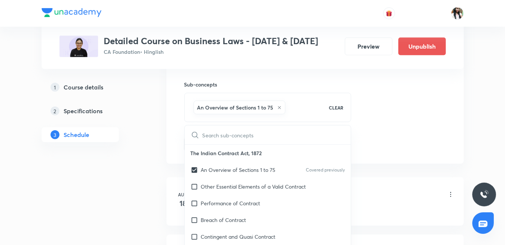
click at [170, 147] on div "Session 43 Live class Quiz Recorded classes Session title 22/99 SOGA | Unit-3 |…" at bounding box center [315, 21] width 297 height 286
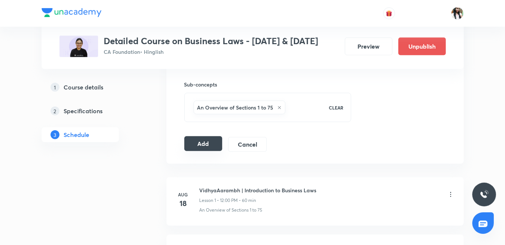
click at [190, 151] on button "Add" at bounding box center [203, 143] width 38 height 15
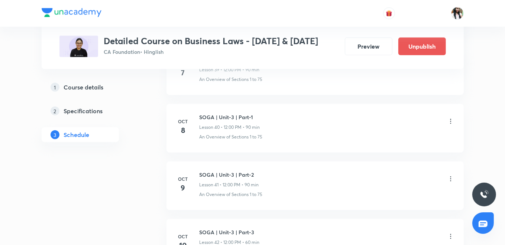
scroll to position [2546, 0]
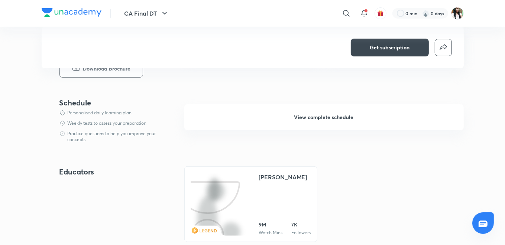
scroll to position [206, 0]
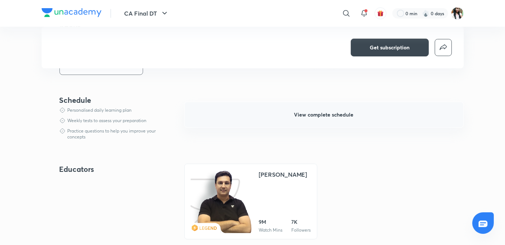
click at [319, 115] on span "View complete schedule" at bounding box center [323, 114] width 59 height 7
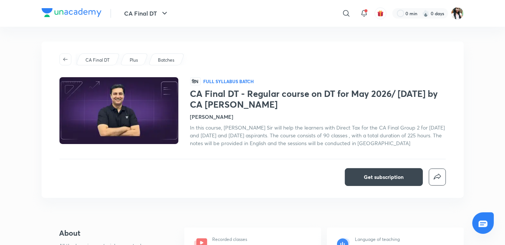
click at [190, 55] on div "CA Final DT Plus Batches" at bounding box center [252, 60] width 387 height 12
click at [163, 13] on icon "button" at bounding box center [164, 13] width 4 height 3
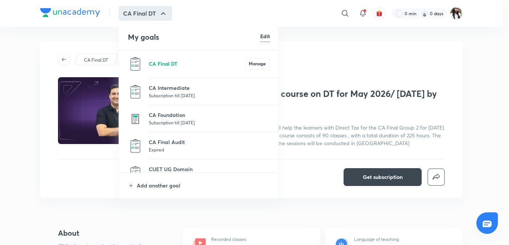
click at [158, 63] on p "CA Final DT" at bounding box center [197, 64] width 96 height 8
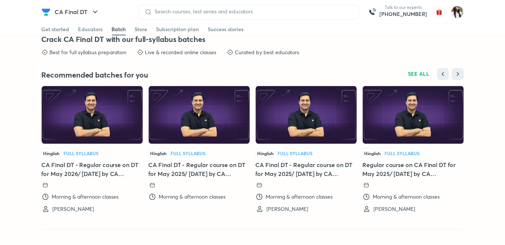
scroll to position [1156, 0]
